Goal: Task Accomplishment & Management: Manage account settings

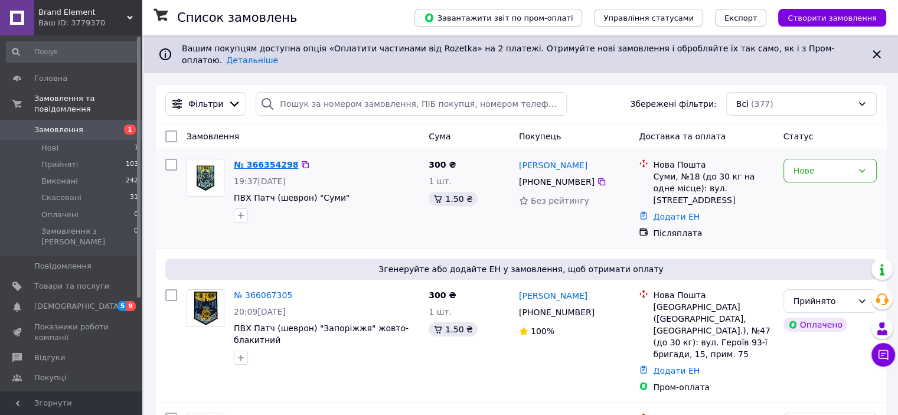
click at [252, 160] on link "№ 366354298" at bounding box center [266, 164] width 64 height 9
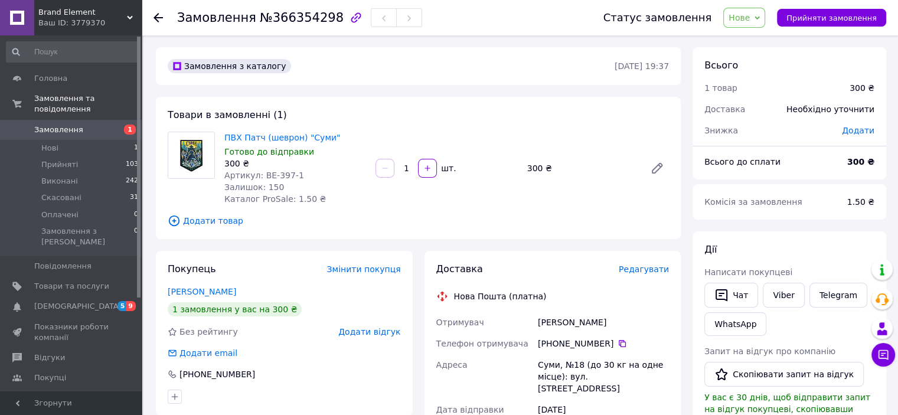
click at [750, 18] on span "Нове" at bounding box center [739, 17] width 21 height 9
click at [755, 40] on li "Прийнято" at bounding box center [751, 41] width 54 height 18
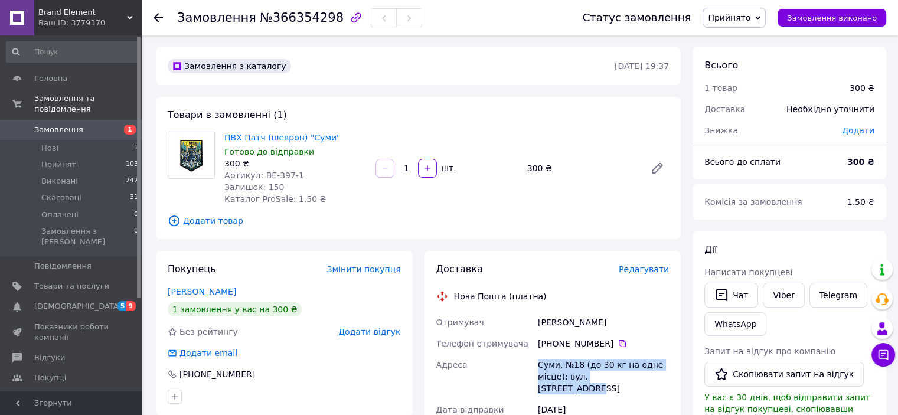
copy div "Суми, №18 (до 30 кг на одне місце): вул. [STREET_ADDRESS]"
drag, startPoint x: 539, startPoint y: 366, endPoint x: 644, endPoint y: 373, distance: 106.0
click at [644, 373] on div "Суми, №18 (до 30 кг на одне місце): вул. [STREET_ADDRESS]" at bounding box center [604, 376] width 136 height 45
click at [589, 322] on div "Шевченко Павло" at bounding box center [604, 322] width 136 height 21
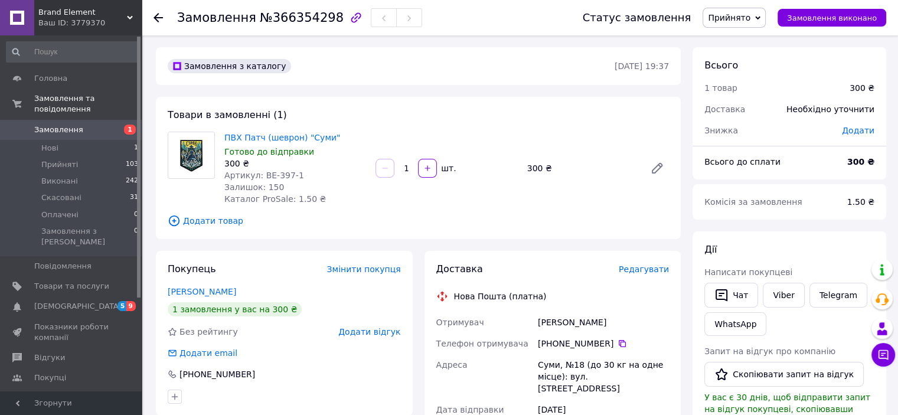
copy div "Павло"
click at [550, 322] on div "Шевченко Павло" at bounding box center [604, 322] width 136 height 21
drag, startPoint x: 550, startPoint y: 322, endPoint x: 543, endPoint y: 324, distance: 7.2
click at [550, 322] on div "Шевченко Павло" at bounding box center [604, 322] width 136 height 21
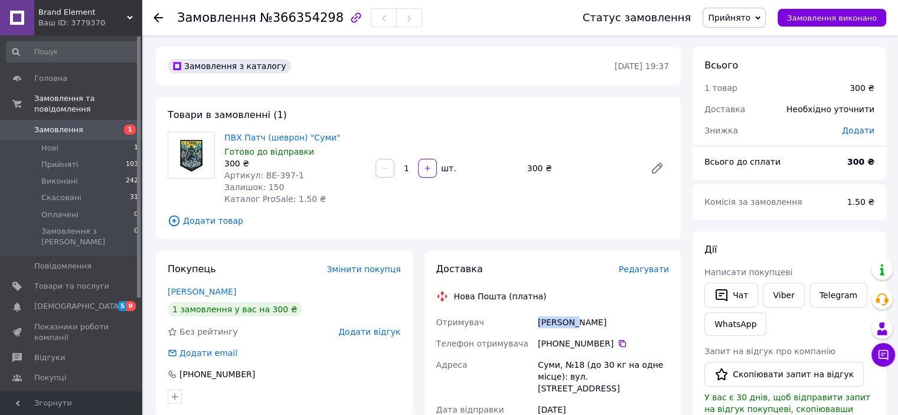
copy div "Шевченко"
click at [619, 343] on icon at bounding box center [622, 343] width 9 height 9
click at [547, 367] on div "Суми, №18 (до 30 кг на одне місце): вул. [STREET_ADDRESS]" at bounding box center [604, 376] width 136 height 45
copy div "Суми"
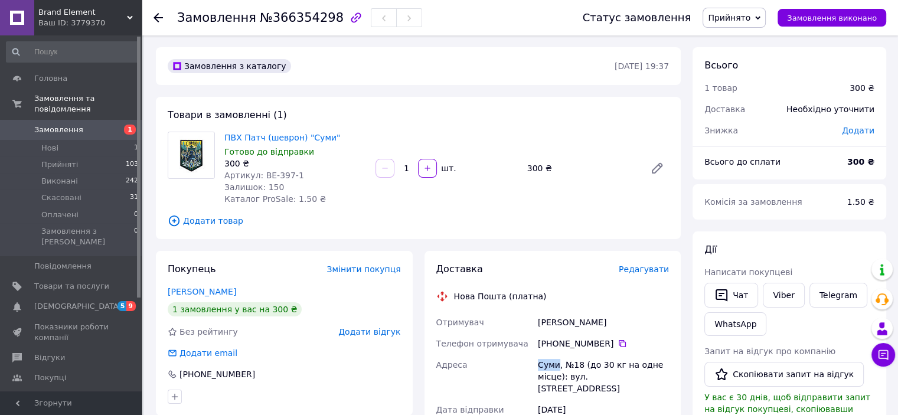
click at [64, 125] on span "Замовлення" at bounding box center [58, 130] width 49 height 11
